Goal: Transaction & Acquisition: Purchase product/service

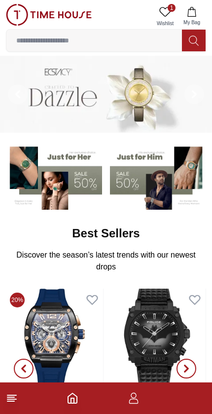
click at [192, 173] on img at bounding box center [158, 175] width 96 height 67
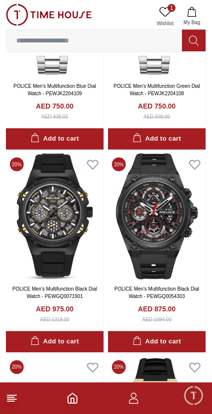
scroll to position [1163, 0]
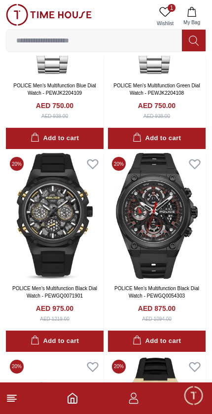
click at [42, 40] on input at bounding box center [94, 41] width 176 height 20
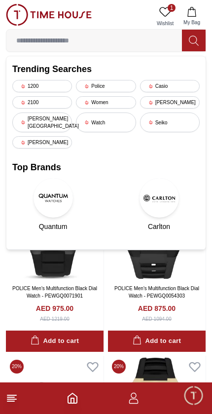
scroll to position [1099, 0]
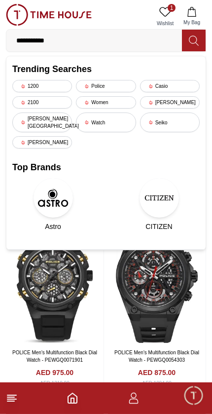
type input "**********"
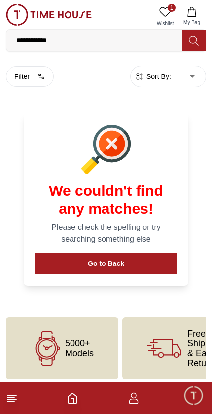
scroll to position [5, 0]
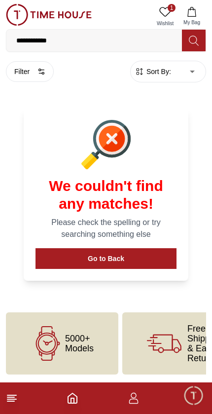
click at [86, 342] on span "5000+ Models" at bounding box center [79, 343] width 29 height 20
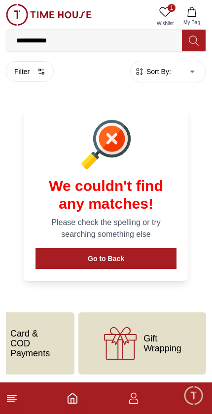
click at [23, 67] on button "Filter" at bounding box center [30, 71] width 48 height 21
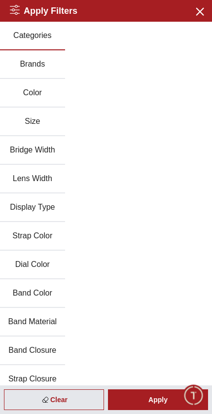
click at [205, 3] on button "Close menu" at bounding box center [199, 11] width 16 height 16
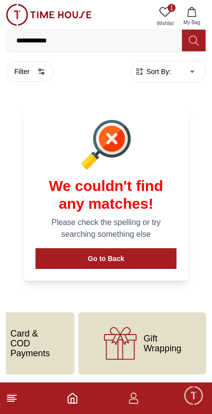
click at [14, 17] on img at bounding box center [49, 15] width 86 height 22
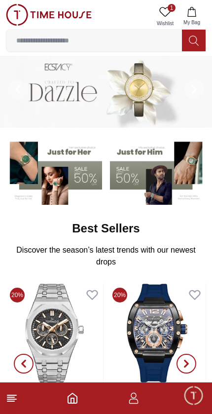
click at [113, 393] on footer at bounding box center [106, 398] width 212 height 32
click at [143, 389] on footer at bounding box center [106, 398] width 212 height 32
click at [141, 392] on footer at bounding box center [106, 398] width 212 height 32
click at [83, 392] on footer at bounding box center [106, 398] width 212 height 32
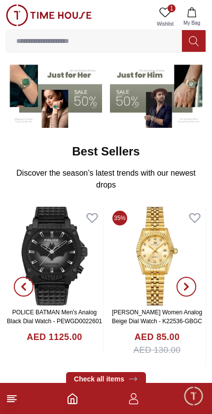
scroll to position [82, 0]
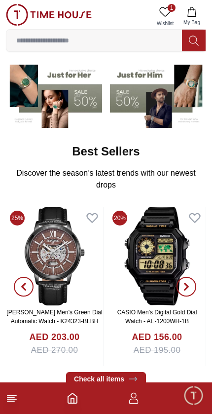
click at [147, 93] on img at bounding box center [158, 94] width 96 height 67
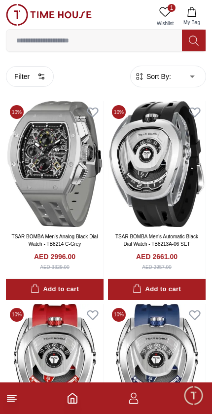
click at [14, 402] on icon at bounding box center [12, 398] width 12 height 12
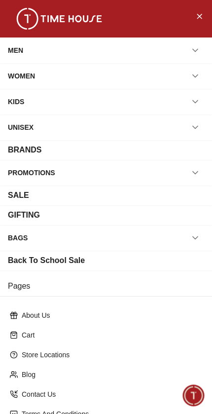
click at [17, 185] on div "SALE" at bounding box center [106, 195] width 212 height 20
click at [21, 192] on div "SALE" at bounding box center [18, 195] width 21 height 12
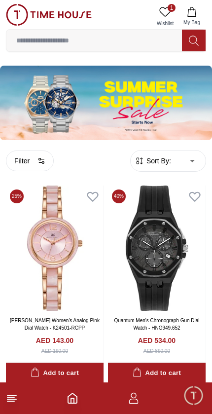
click at [37, 101] on img at bounding box center [106, 103] width 212 height 74
click at [100, 105] on img at bounding box center [106, 103] width 212 height 74
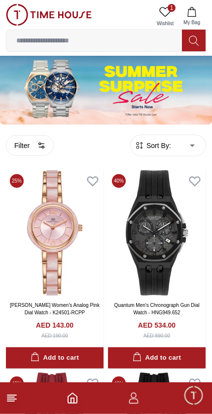
scroll to position [14, 0]
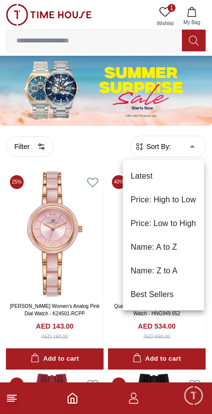
click at [186, 220] on li "Price: Low to High" at bounding box center [163, 224] width 81 height 24
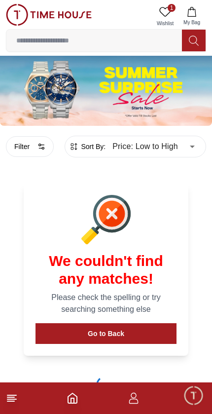
type input "*"
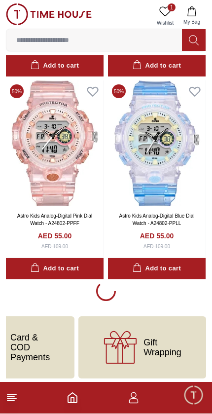
scroll to position [1924, 0]
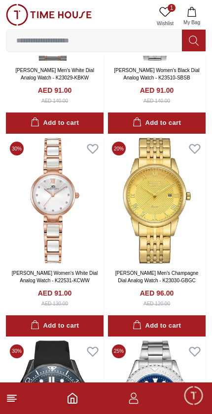
scroll to position [5111, 0]
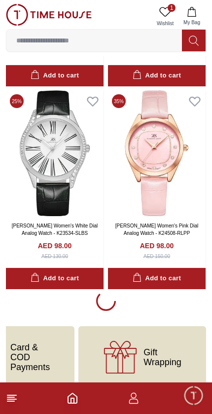
scroll to position [5966, 0]
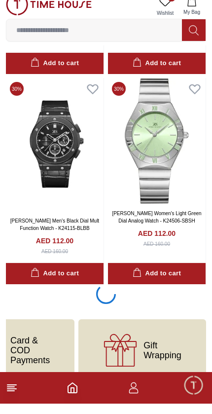
scroll to position [10013, 0]
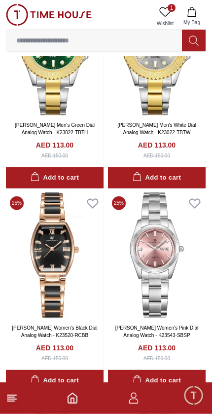
scroll to position [10527, 0]
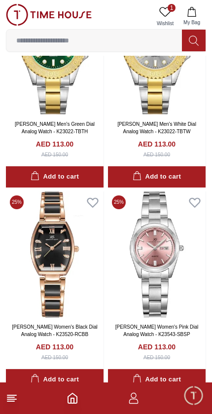
click at [59, 261] on img at bounding box center [55, 254] width 98 height 126
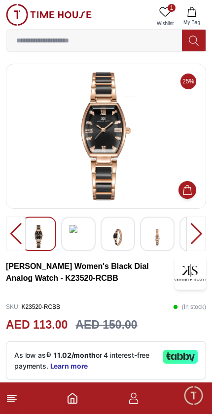
click at [63, 161] on img at bounding box center [105, 136] width 183 height 128
click at [158, 240] on img at bounding box center [157, 237] width 18 height 24
